Goal: Task Accomplishment & Management: Complete application form

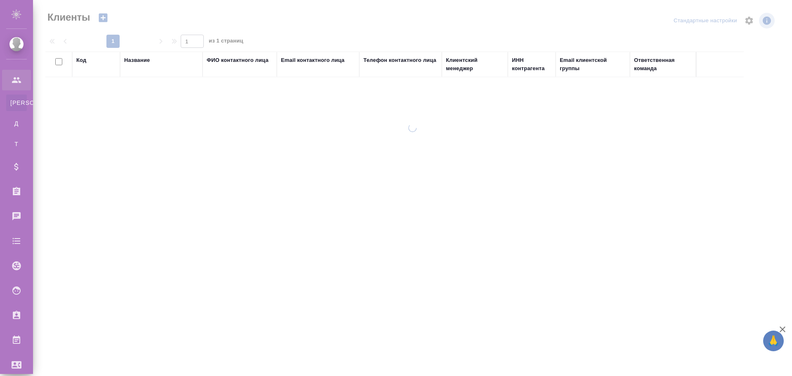
select select "RU"
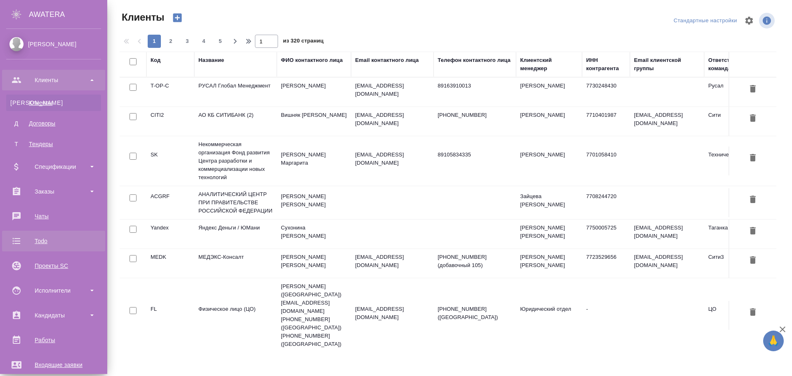
scroll to position [124, 0]
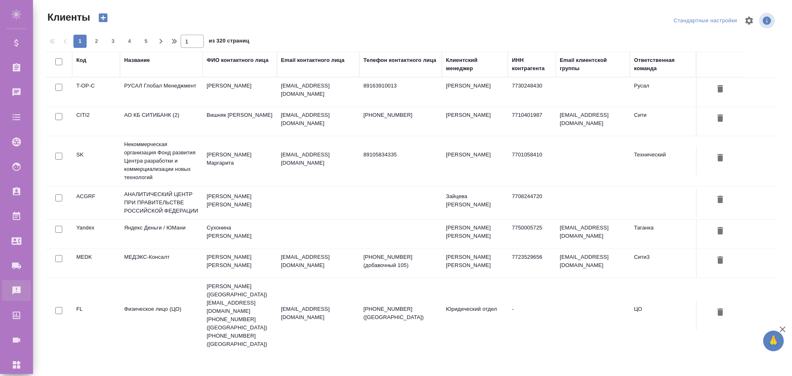
click at [16, 290] on div "Рекламации" at bounding box center [6, 290] width 21 height 12
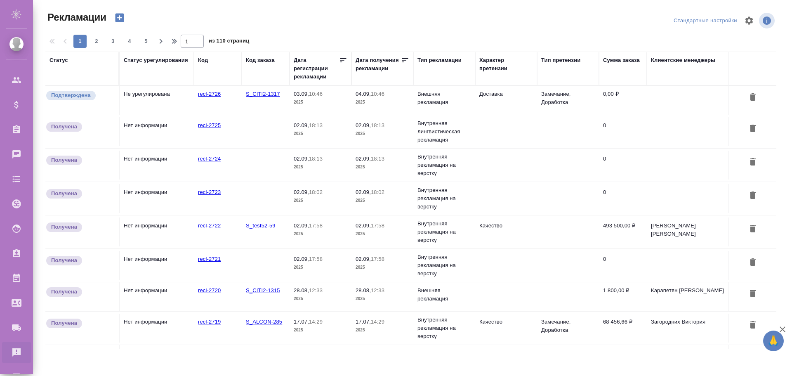
click at [147, 101] on td "Не урегулирована" at bounding box center [157, 100] width 74 height 29
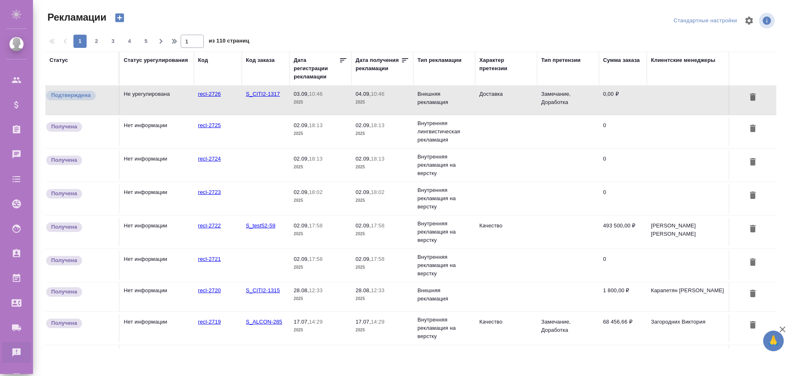
click at [148, 101] on td "Не урегулирована" at bounding box center [157, 100] width 74 height 29
click at [162, 101] on td "Не урегулирована" at bounding box center [157, 100] width 74 height 29
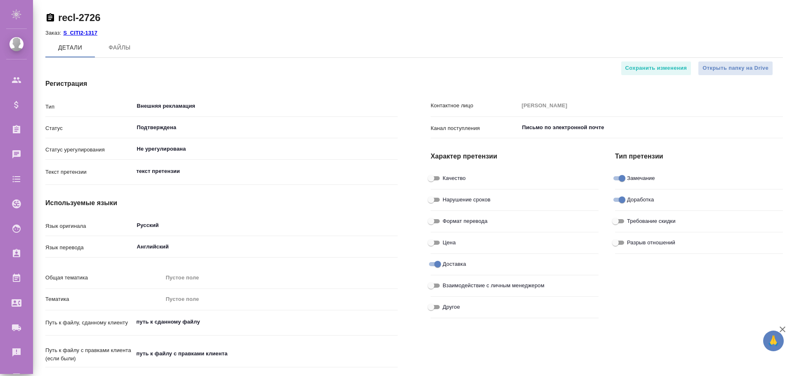
type textarea "x"
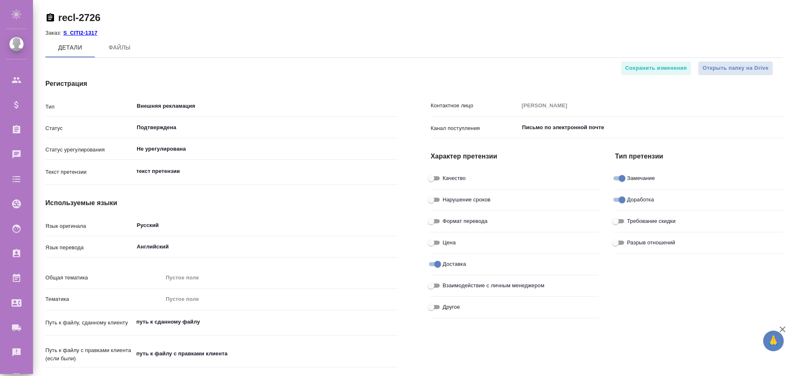
type textarea "x"
click at [167, 103] on input "Внешняя рекламация" at bounding box center [252, 106] width 232 height 10
click at [225, 73] on div "Регистрация Тип Внешняя рекламация ​ Статус Подтверждена ​ Статус урегулировани…" at bounding box center [221, 254] width 385 height 384
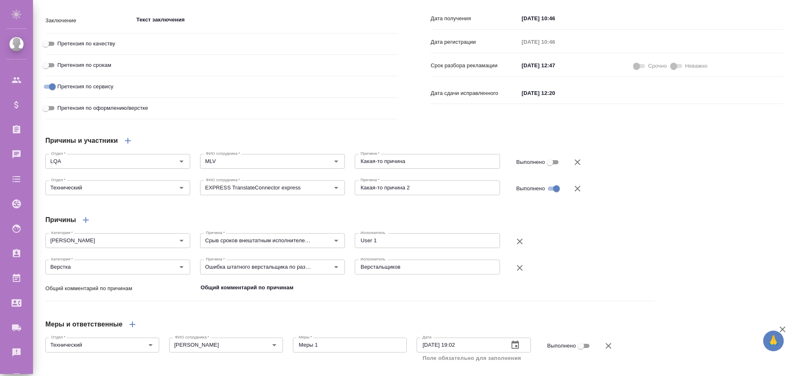
scroll to position [364, 0]
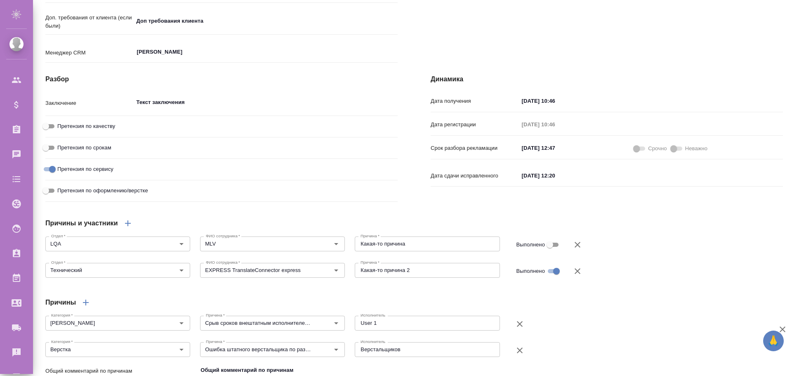
click at [671, 151] on span at bounding box center [676, 148] width 11 height 4
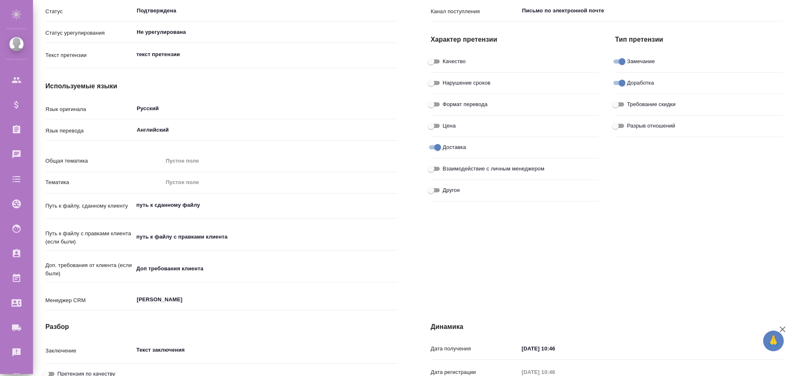
scroll to position [0, 0]
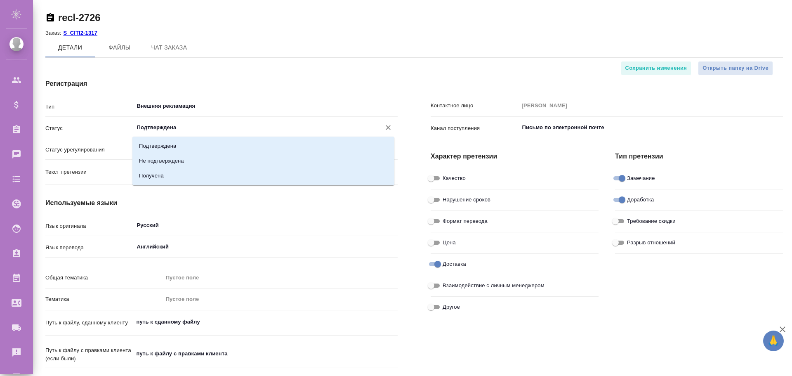
click at [170, 130] on input "Подтверждена" at bounding box center [252, 127] width 232 height 10
click at [237, 87] on h4 "Регистрация" at bounding box center [221, 84] width 352 height 10
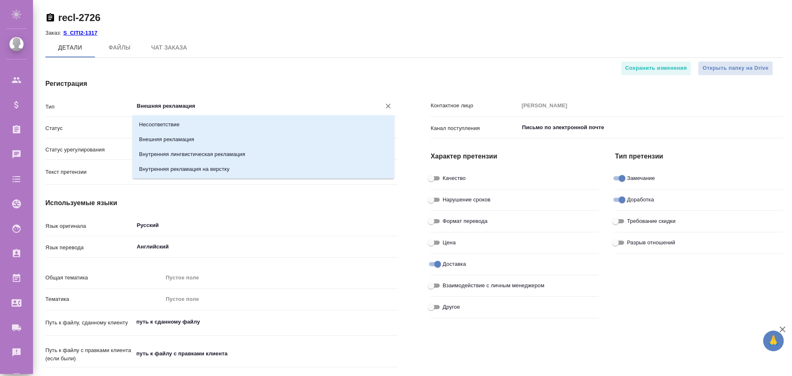
click at [197, 104] on input "Внешняя рекламация" at bounding box center [252, 106] width 232 height 10
click at [222, 67] on div "Регистрация Тип Внешняя рекламация ​ Статус Подтверждена ​ Статус урегулировани…" at bounding box center [221, 254] width 385 height 384
